Goal: Information Seeking & Learning: Learn about a topic

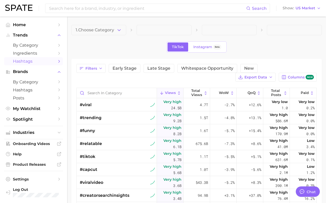
click at [137, 28] on span at bounding box center [164, 30] width 55 height 10
click at [104, 31] on span "1. Choose Category" at bounding box center [95, 30] width 38 height 5
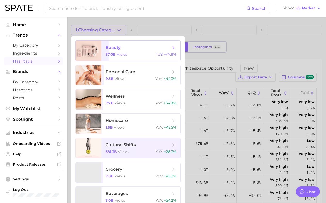
click at [110, 48] on span "beauty" at bounding box center [113, 47] width 15 height 5
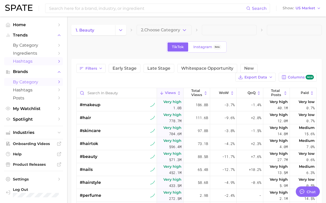
click at [36, 81] on span "by Category" at bounding box center [33, 81] width 41 height 5
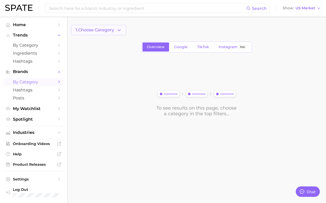
click at [112, 31] on span "1. Choose Category" at bounding box center [95, 30] width 38 height 5
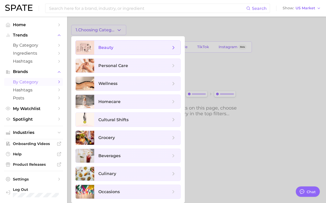
click at [113, 45] on span "beauty" at bounding box center [105, 47] width 15 height 5
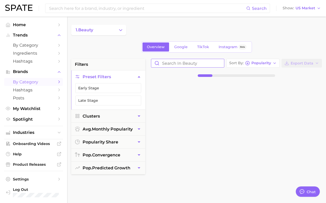
click at [183, 61] on input "Search in beauty" at bounding box center [187, 63] width 73 height 8
type input "[PERSON_NAME]"
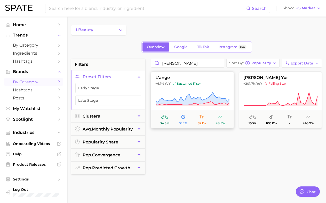
click at [190, 82] on span "sustained riser" at bounding box center [187, 83] width 28 height 4
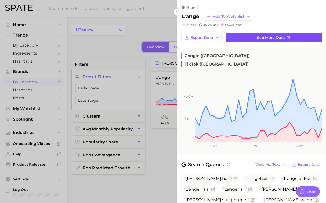
click at [229, 38] on link "See more data" at bounding box center [274, 37] width 96 height 9
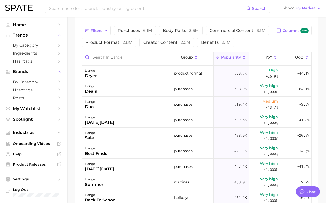
scroll to position [108, 0]
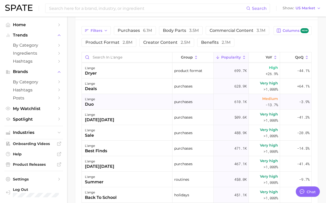
click at [150, 102] on div "l'ange duo" at bounding box center [127, 101] width 91 height 15
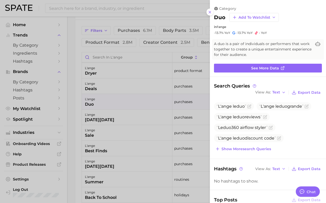
click at [150, 102] on div at bounding box center [163, 101] width 326 height 203
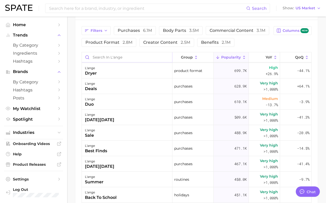
click at [148, 55] on input "Search in l'ange" at bounding box center [127, 57] width 90 height 10
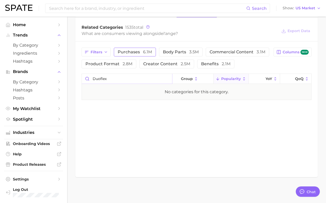
scroll to position [221, 0]
type input "duo"
click at [132, 91] on div "l'ange duo" at bounding box center [127, 91] width 91 height 15
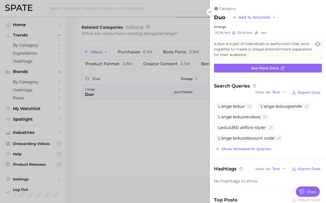
click at [209, 11] on icon at bounding box center [210, 12] width 4 height 4
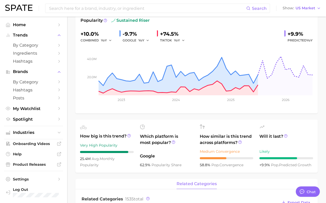
scroll to position [0, 0]
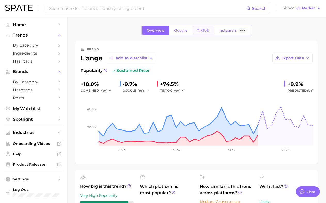
click at [205, 33] on link "TikTok" at bounding box center [203, 30] width 21 height 9
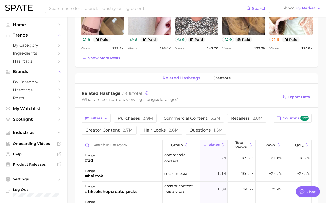
scroll to position [341, 0]
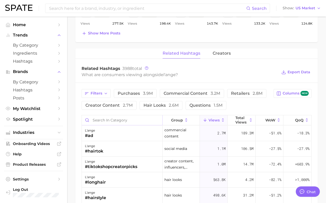
click at [120, 120] on input "Search in category" at bounding box center [122, 120] width 81 height 10
type input "duo"
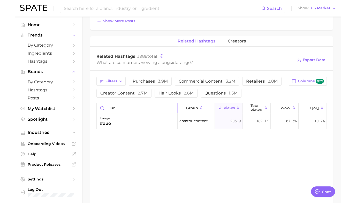
scroll to position [382, 0]
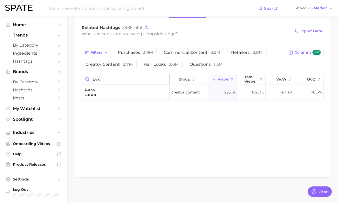
type textarea "x"
